Goal: Information Seeking & Learning: Learn about a topic

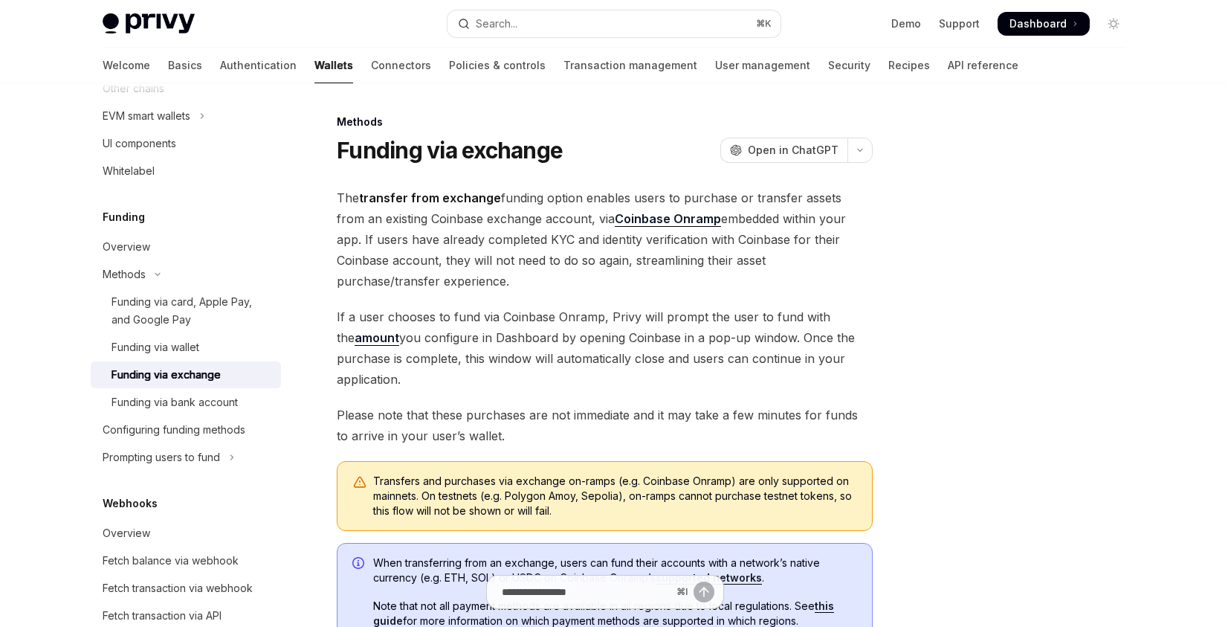
type textarea "*"
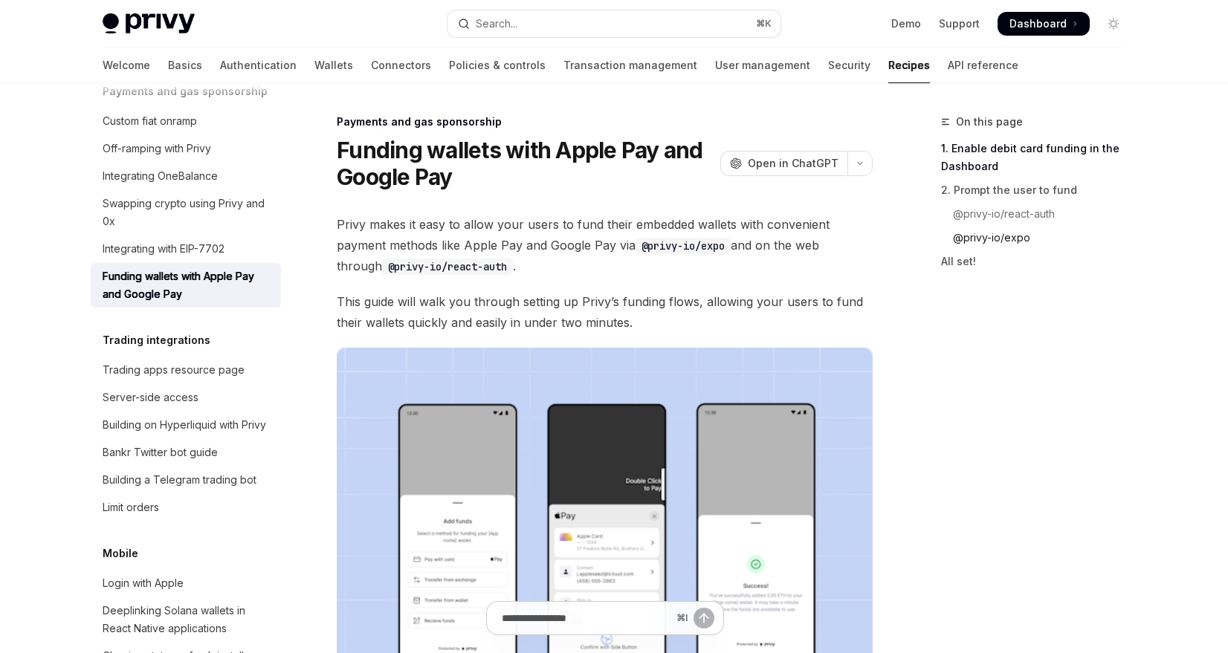
type textarea "*"
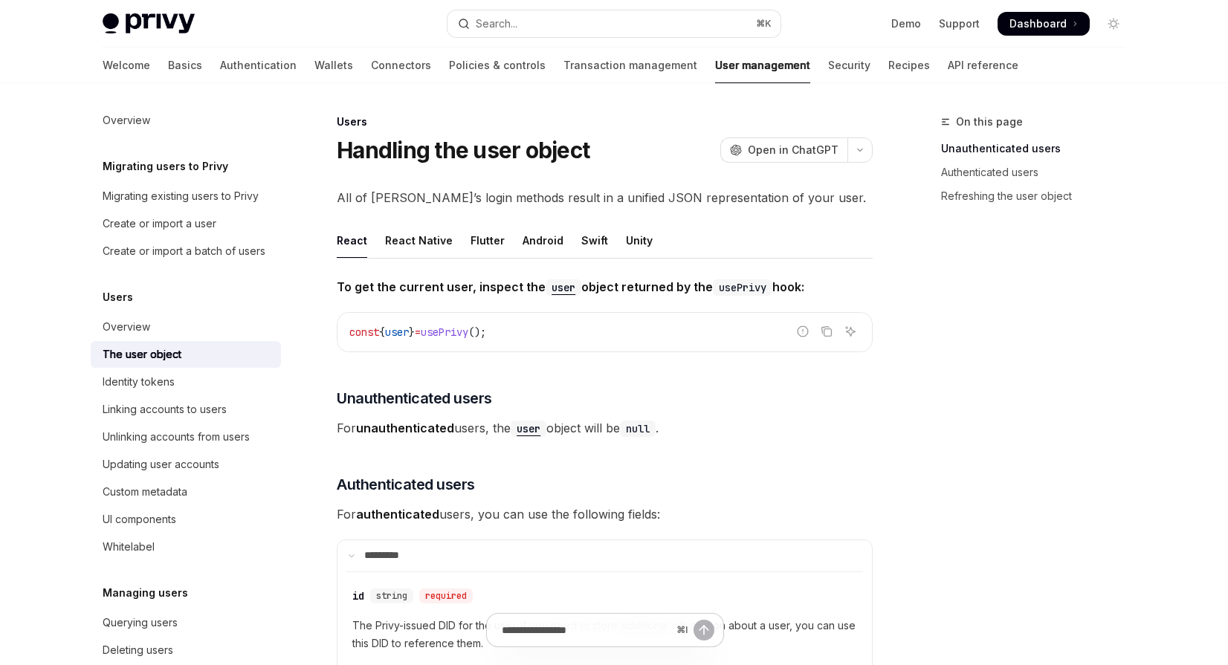
click at [1023, 25] on span "Dashboard" at bounding box center [1038, 23] width 57 height 15
